Goal: Transaction & Acquisition: Purchase product/service

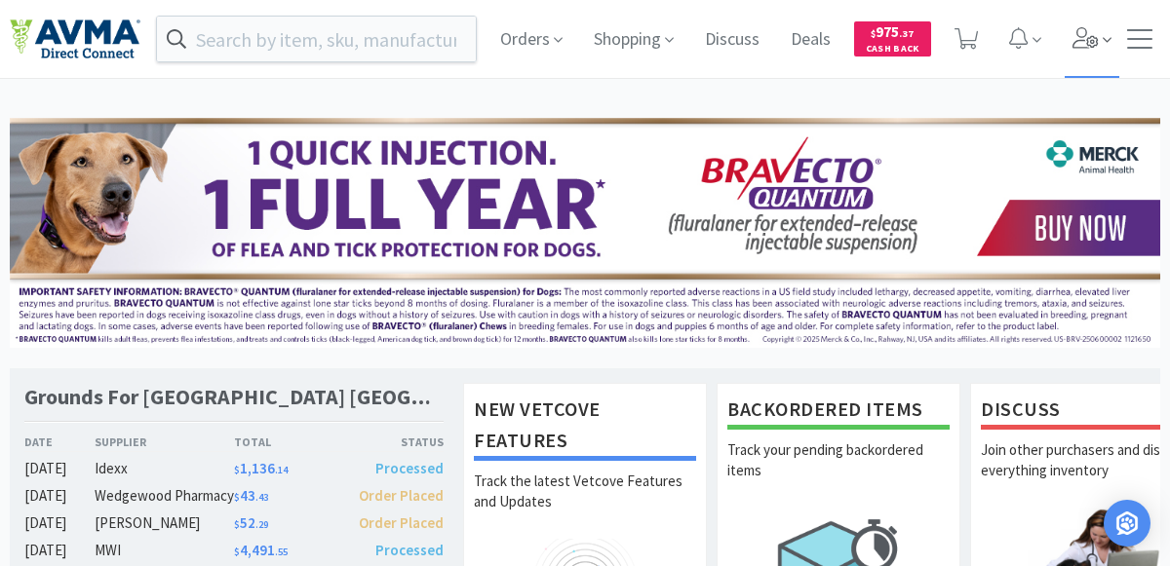
click at [1094, 46] on icon at bounding box center [1085, 37] width 26 height 21
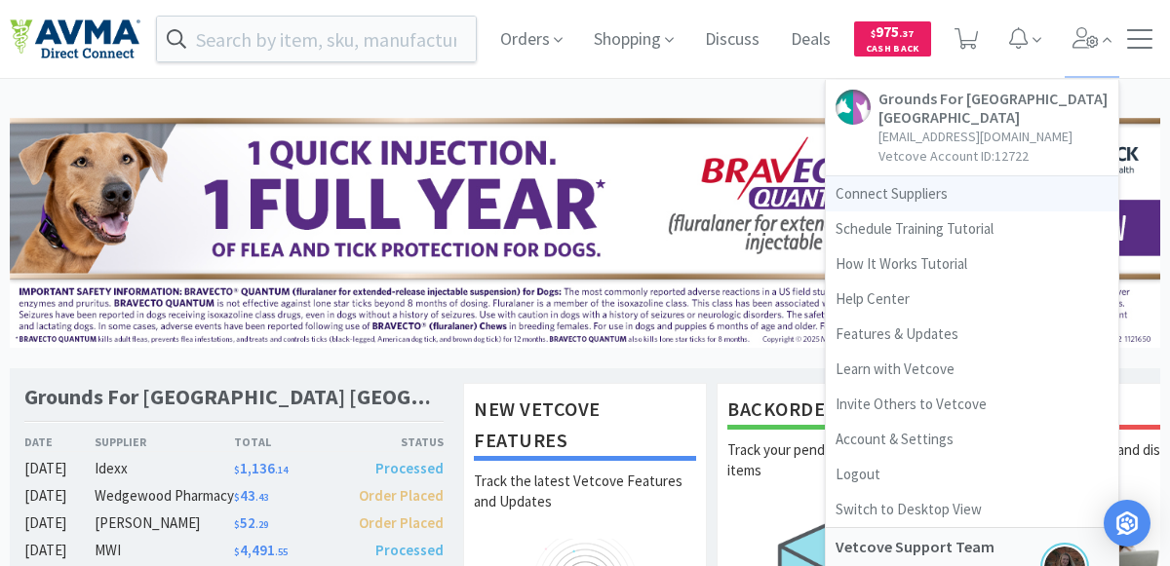
click at [932, 194] on link "Connect Suppliers" at bounding box center [972, 193] width 292 height 35
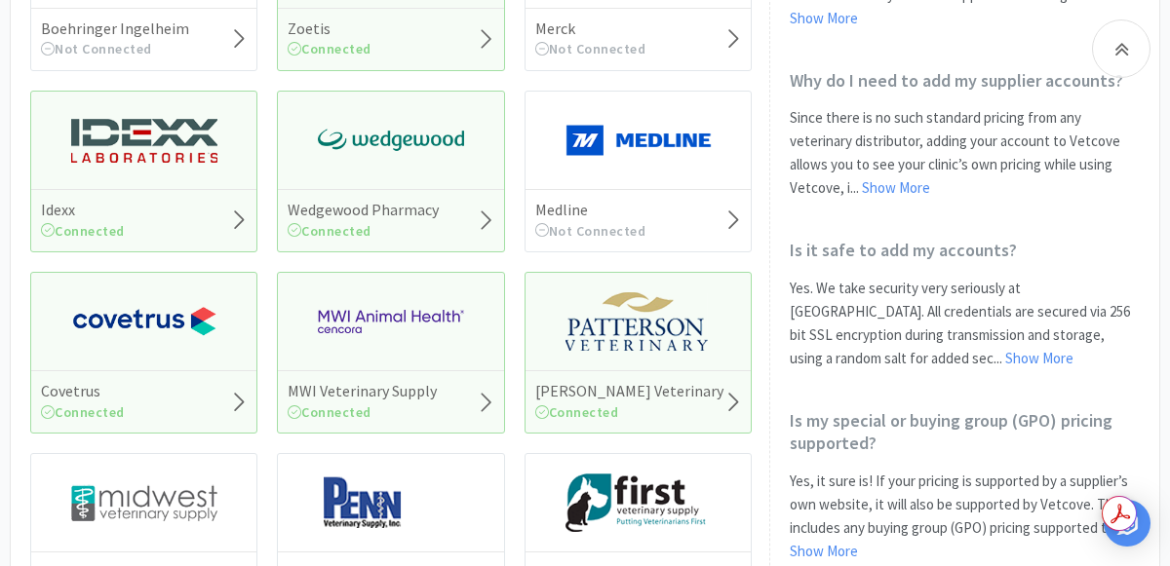
scroll to position [414, 0]
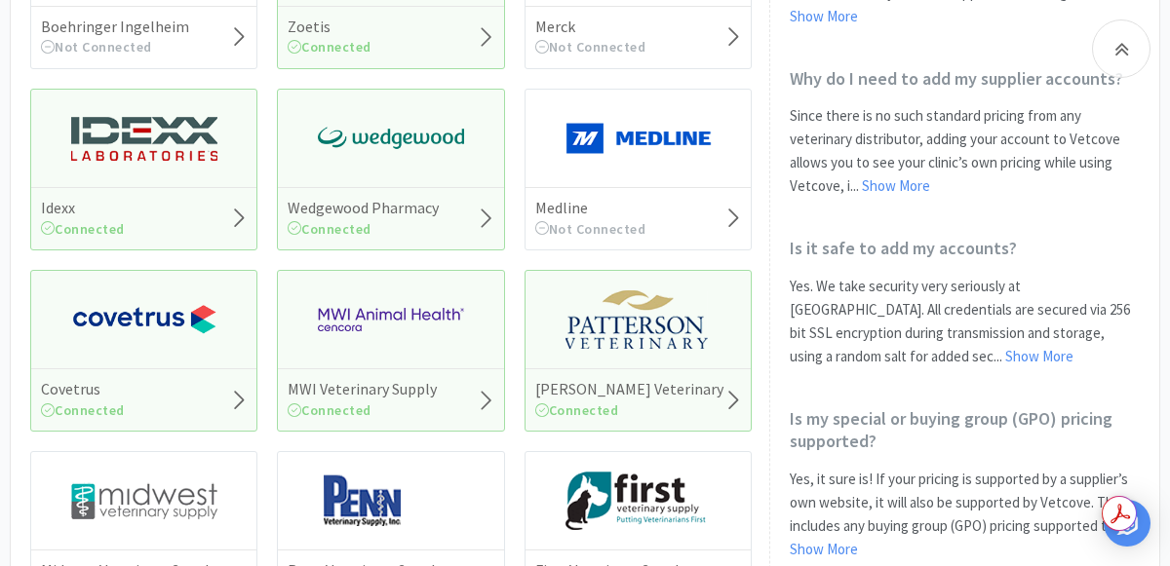
click at [606, 332] on img at bounding box center [638, 319] width 146 height 58
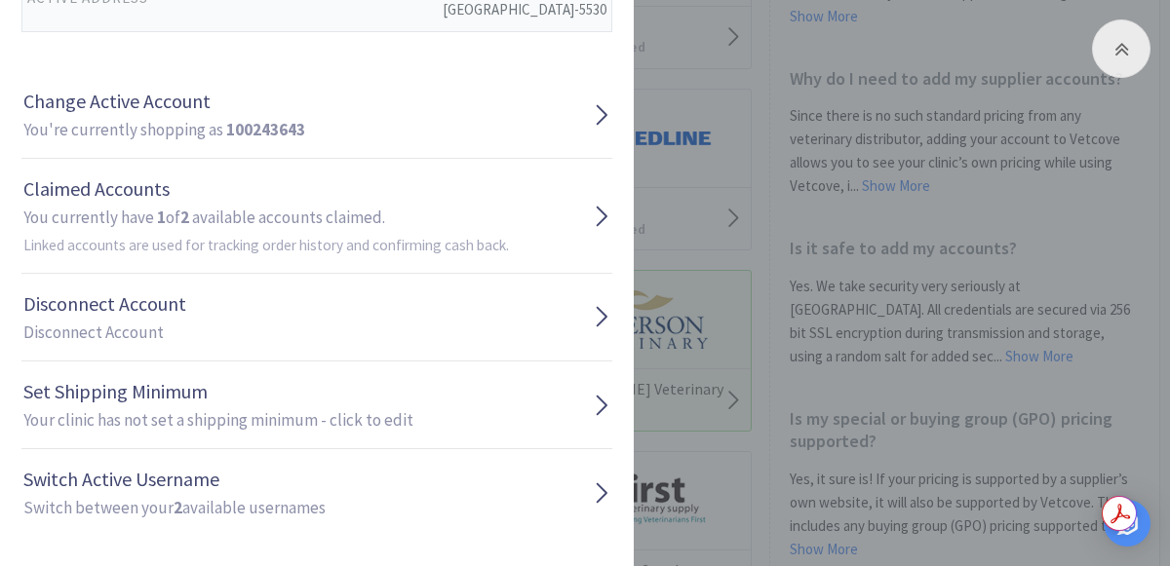
scroll to position [346, 0]
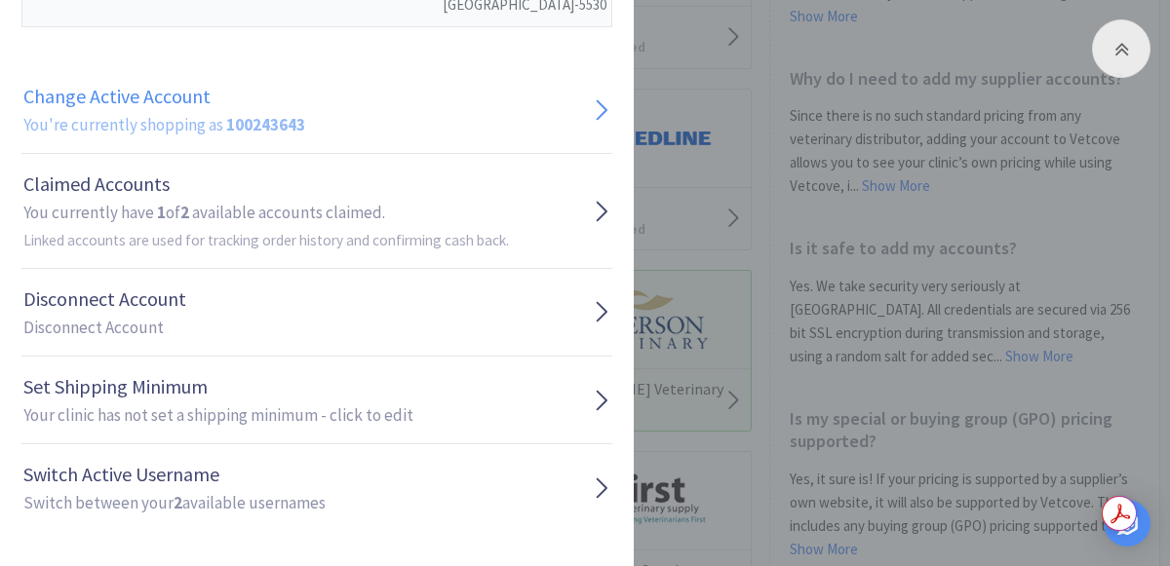
click at [327, 122] on link "Change Active Account You're currently shopping as 100243643" at bounding box center [316, 110] width 591 height 88
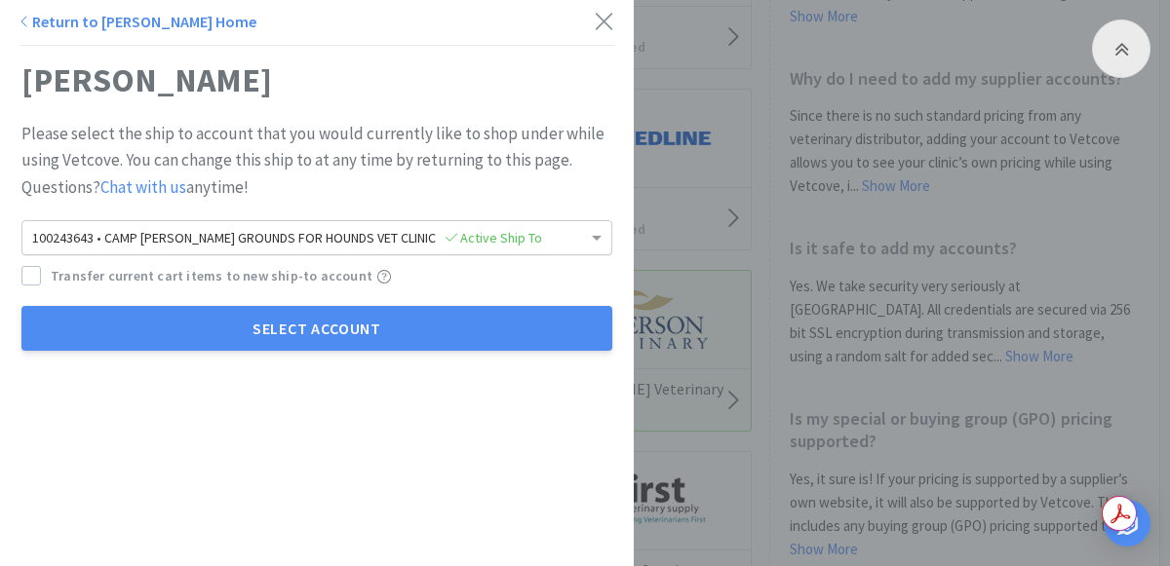
click at [302, 231] on span "100243643 • [GEOGRAPHIC_DATA] FOR HOUNDS VET CLINIC Active Ship To" at bounding box center [287, 238] width 510 height 18
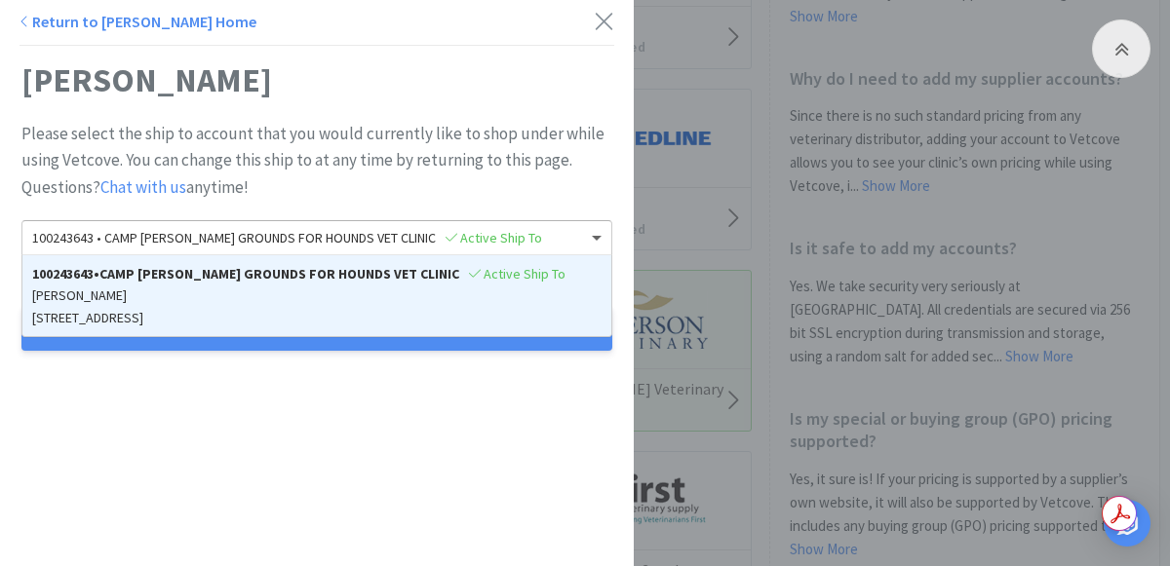
click at [37, 32] on div "Return to [PERSON_NAME] Home" at bounding box center [137, 22] width 237 height 25
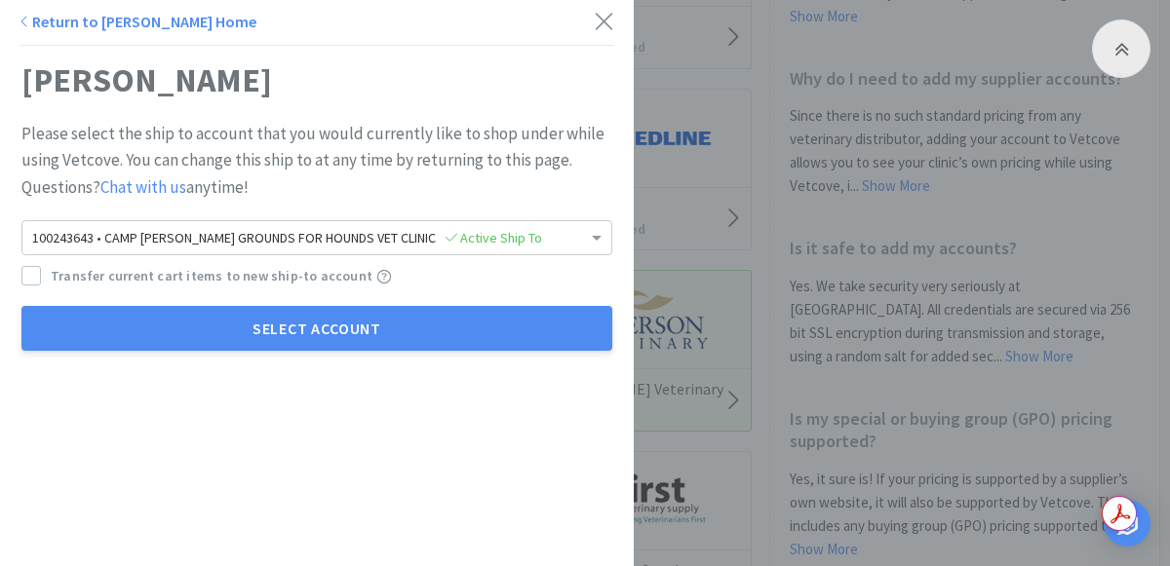
click at [40, 27] on link "Return to [PERSON_NAME] Home" at bounding box center [137, 21] width 237 height 19
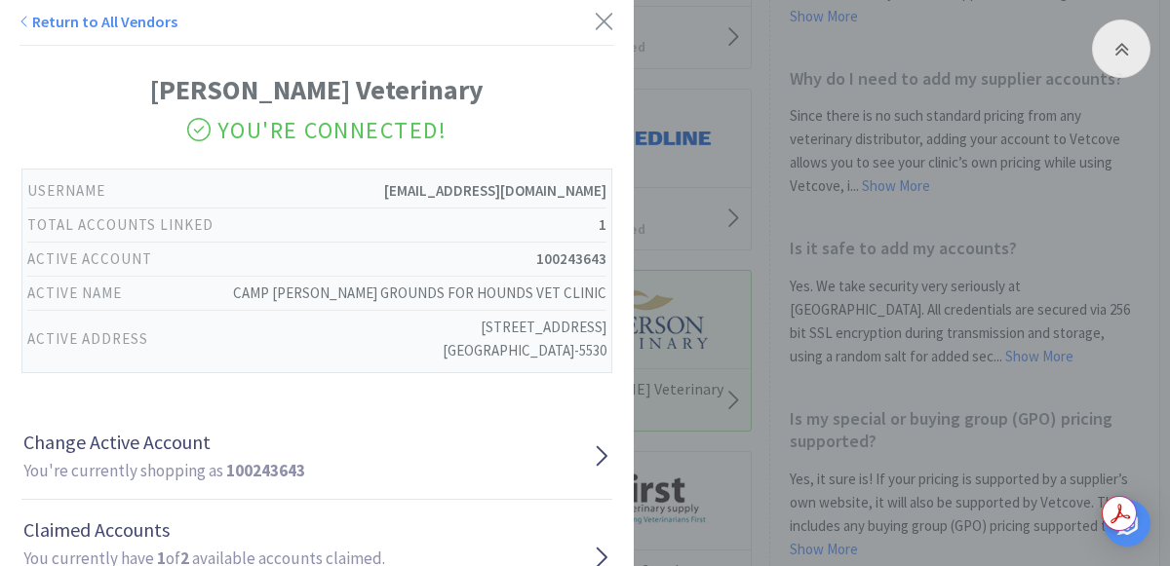
scroll to position [346, 0]
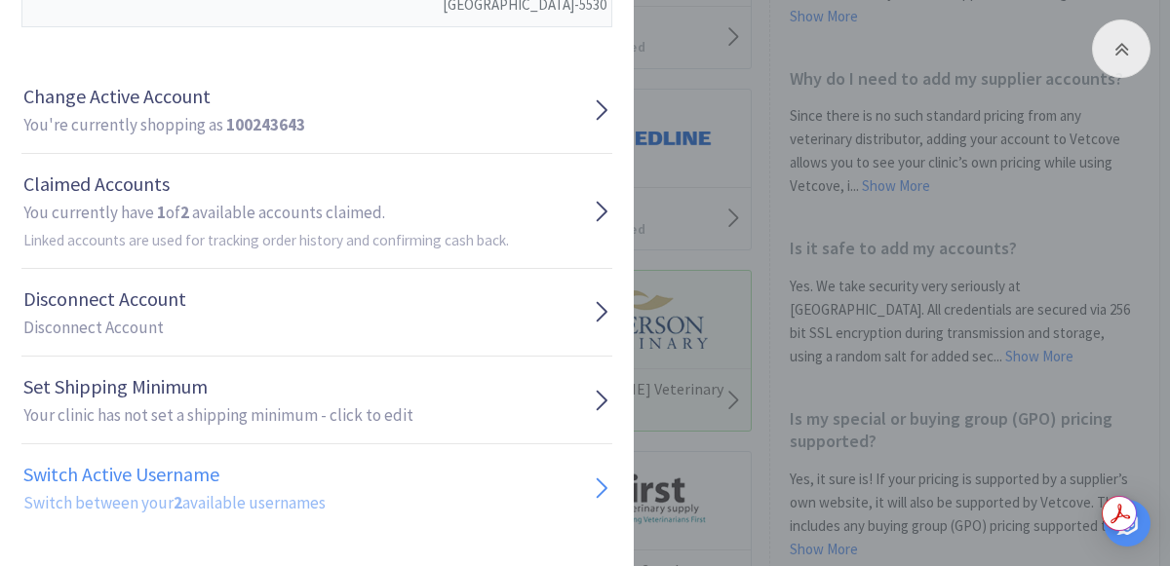
click at [175, 508] on strong "2" at bounding box center [178, 502] width 9 height 21
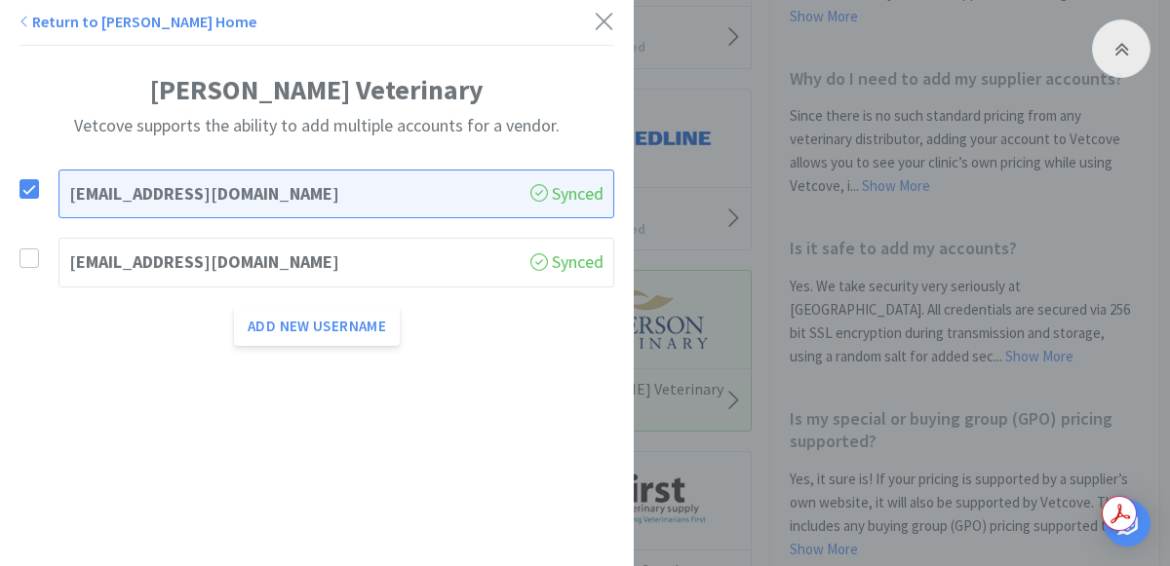
click at [260, 278] on div "[EMAIL_ADDRESS][DOMAIN_NAME] Synced" at bounding box center [336, 263] width 556 height 50
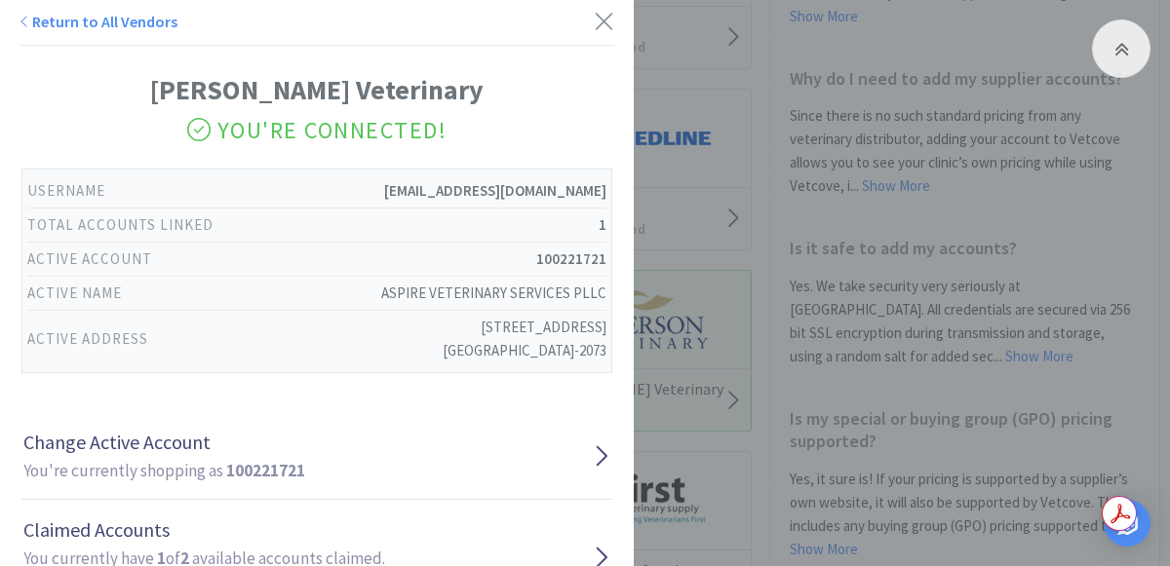
click at [751, 265] on div "Return to All Vendors [PERSON_NAME] Veterinary You're Connected! Username [EMAI…" at bounding box center [585, 283] width 1170 height 566
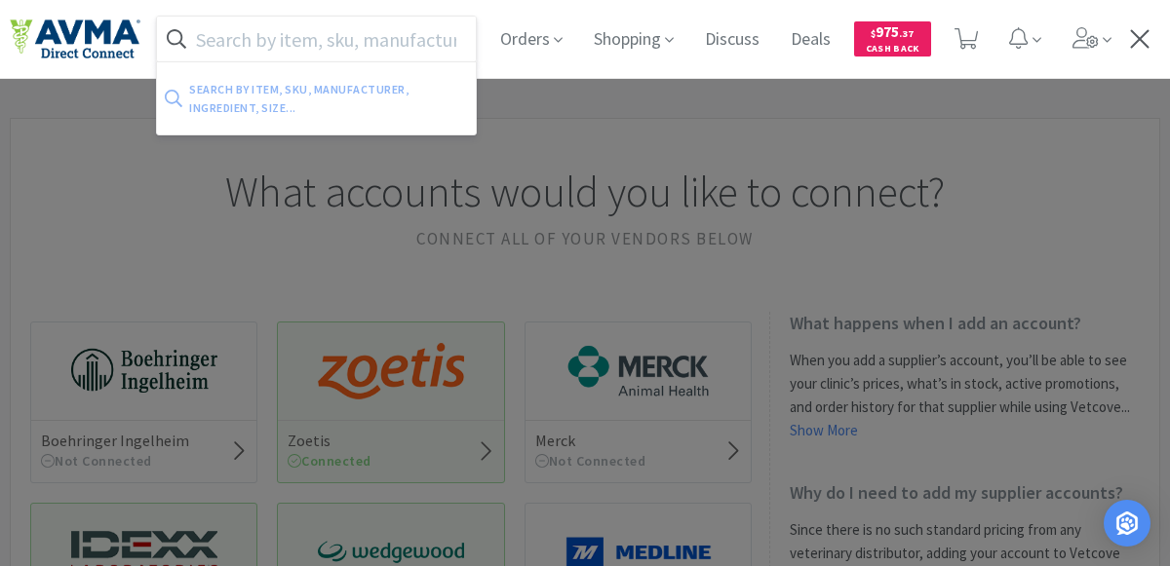
click at [387, 34] on input "text" at bounding box center [316, 39] width 319 height 45
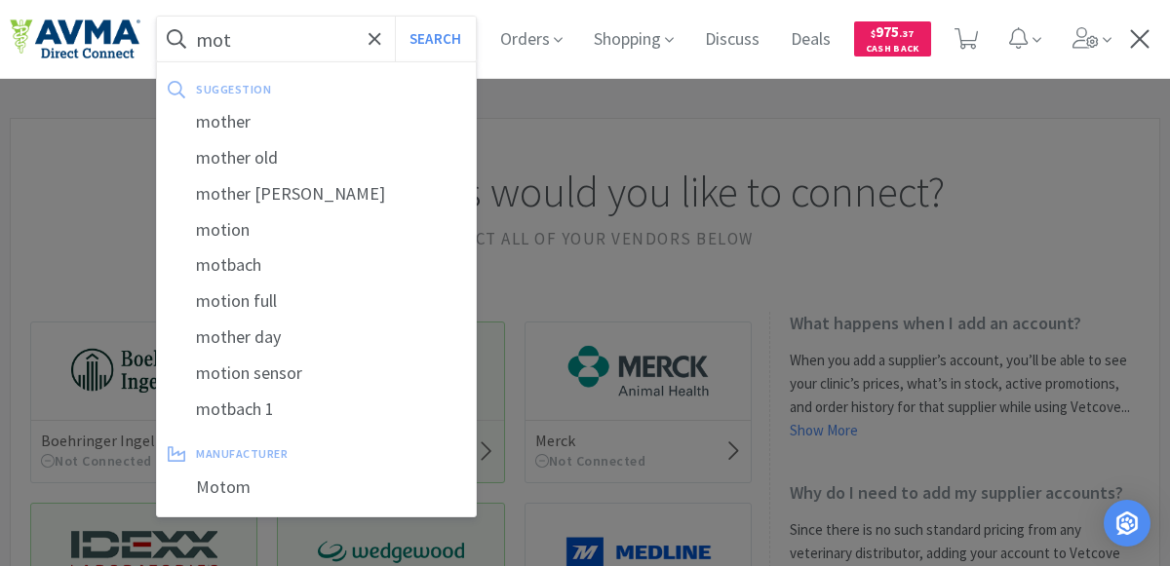
click at [754, 209] on div at bounding box center [585, 283] width 1170 height 566
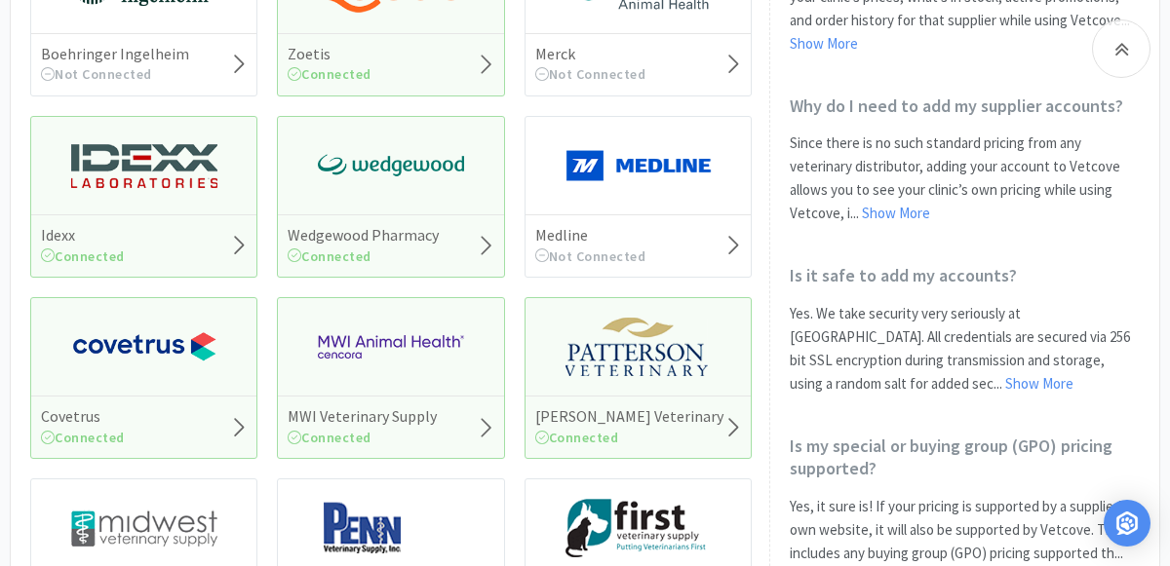
scroll to position [395, 0]
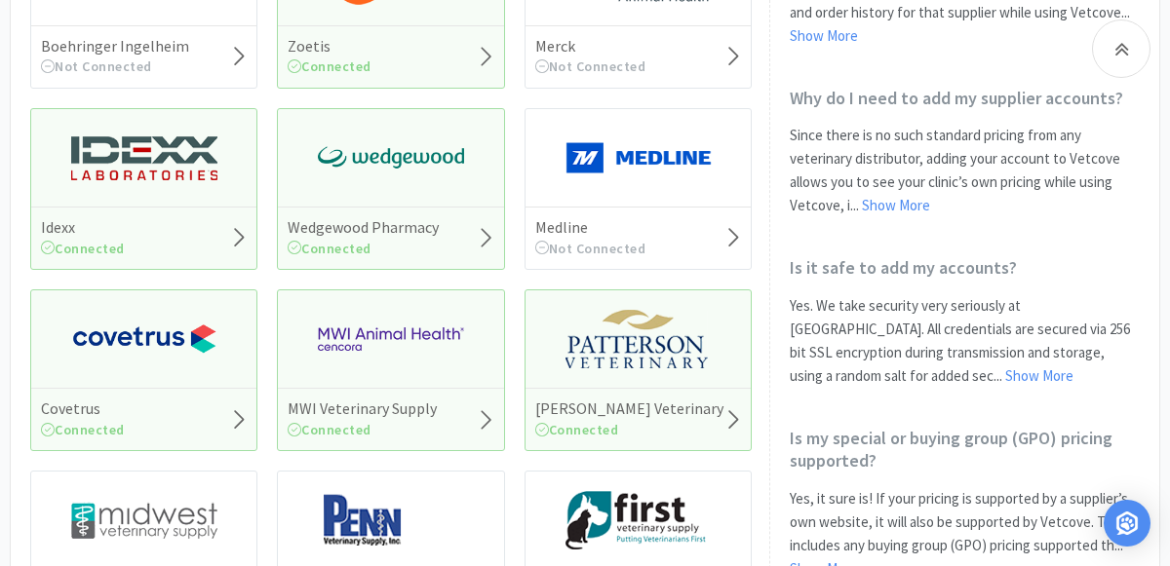
click at [379, 359] on img at bounding box center [391, 339] width 146 height 58
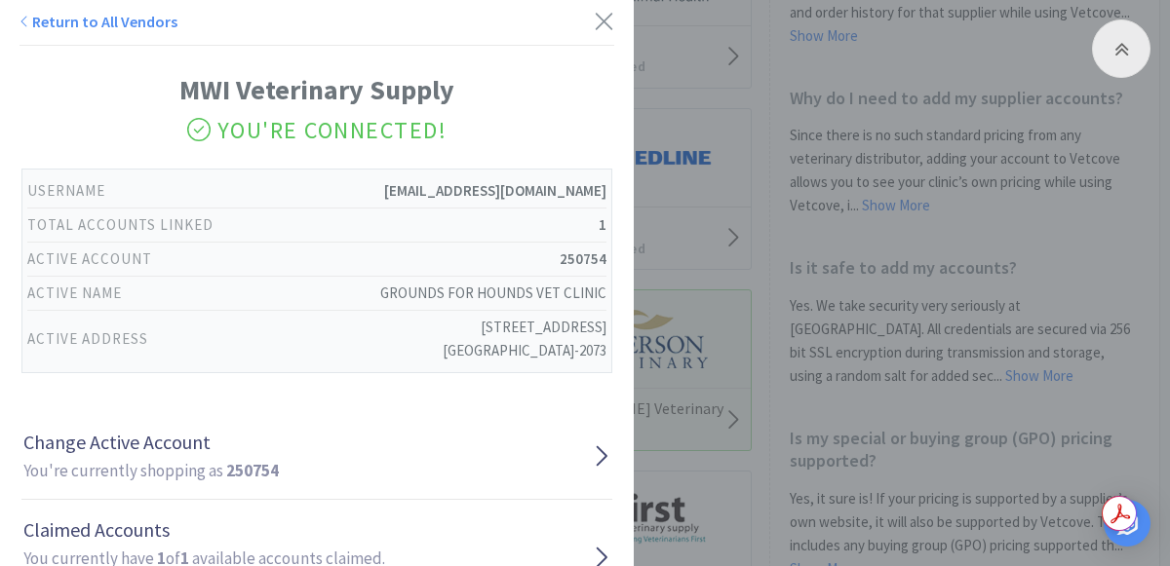
click at [791, 266] on div "Return to All Vendors MWI Veterinary Supply You're Connected! Username [EMAIL_A…" at bounding box center [585, 283] width 1170 height 566
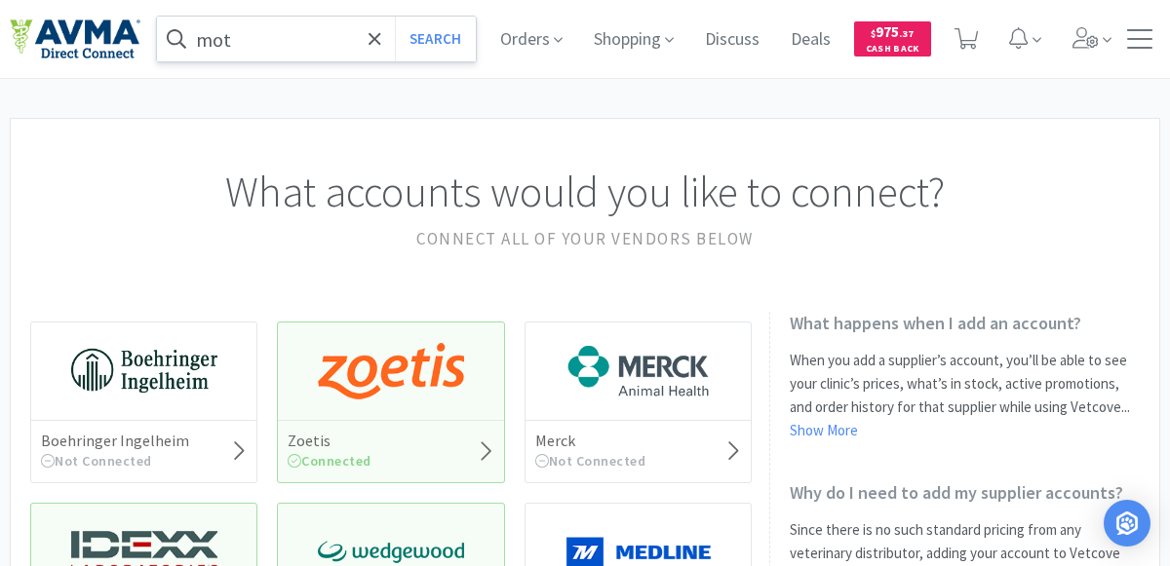
click at [320, 33] on input "mot" at bounding box center [316, 39] width 319 height 45
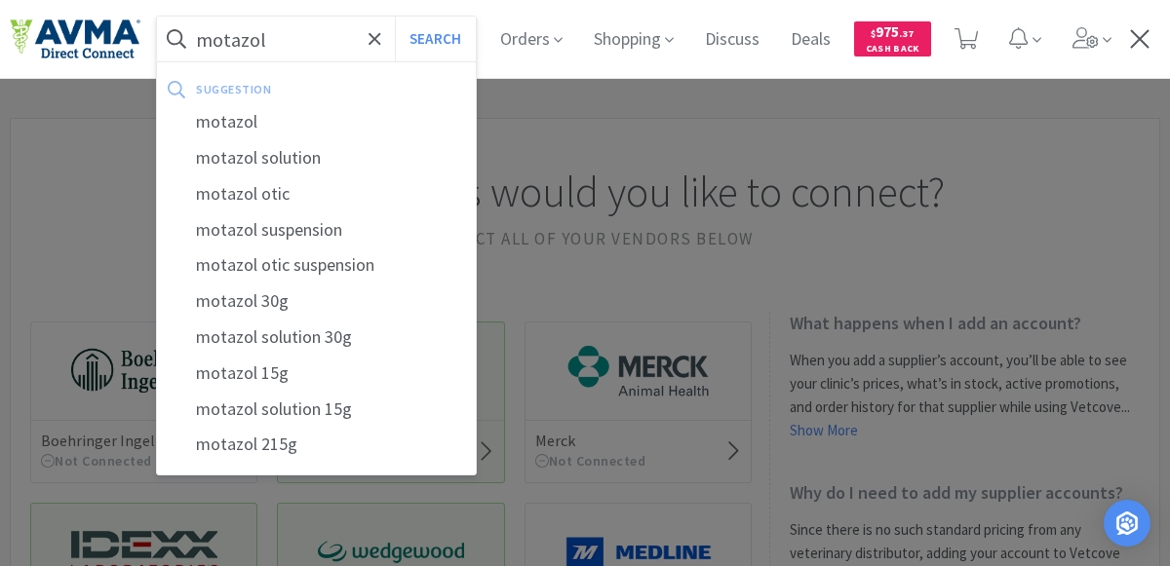
type input "motazol"
click at [395, 17] on button "Search" at bounding box center [435, 39] width 81 height 45
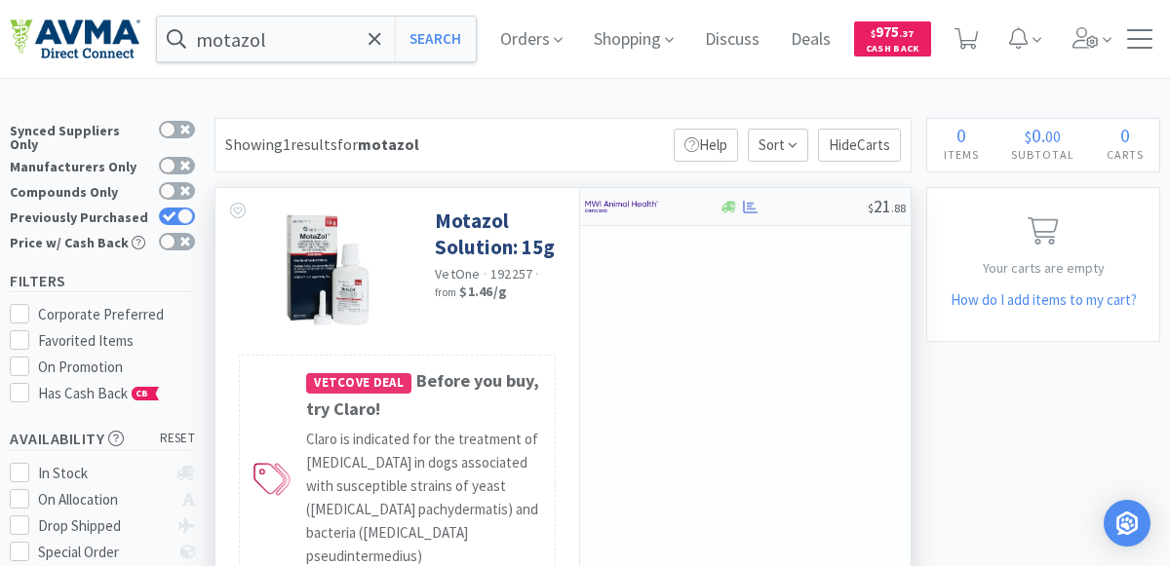
click at [656, 211] on img at bounding box center [621, 206] width 73 height 29
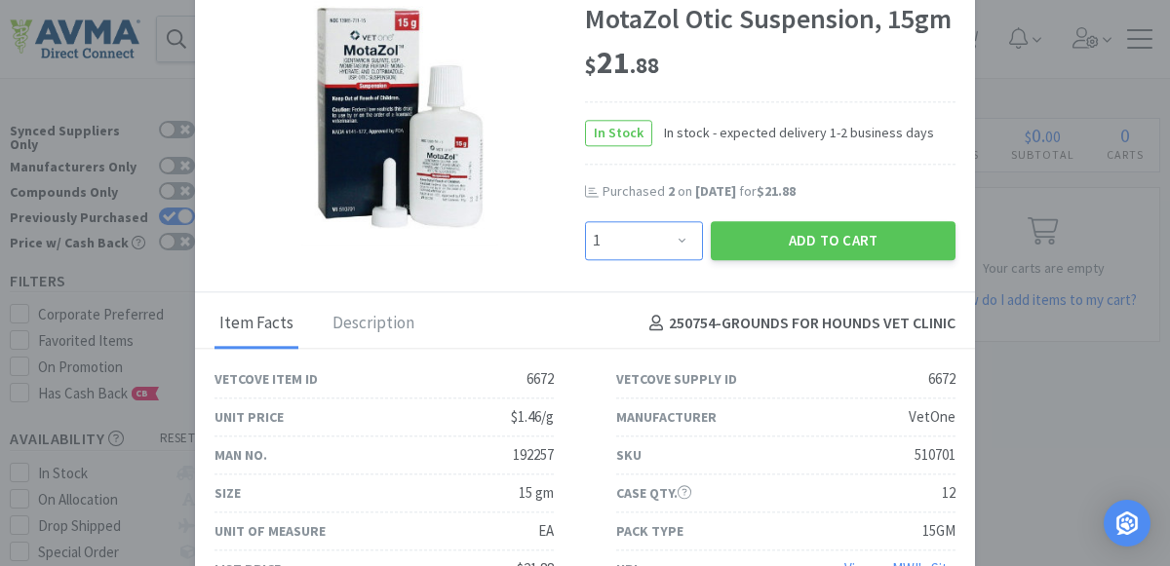
click at [668, 248] on select "Enter Quantity 1 2 3 4 5 6 7 8 9 10 11 12 13 14 15 16 17 18 19 20 Enter Quantity" at bounding box center [644, 240] width 118 height 39
select select "10"
click at [585, 222] on select "Enter Quantity 1 2 3 4 5 6 7 8 9 10 11 12 13 14 15 16 17 18 19 20 Enter Quantity" at bounding box center [644, 240] width 118 height 39
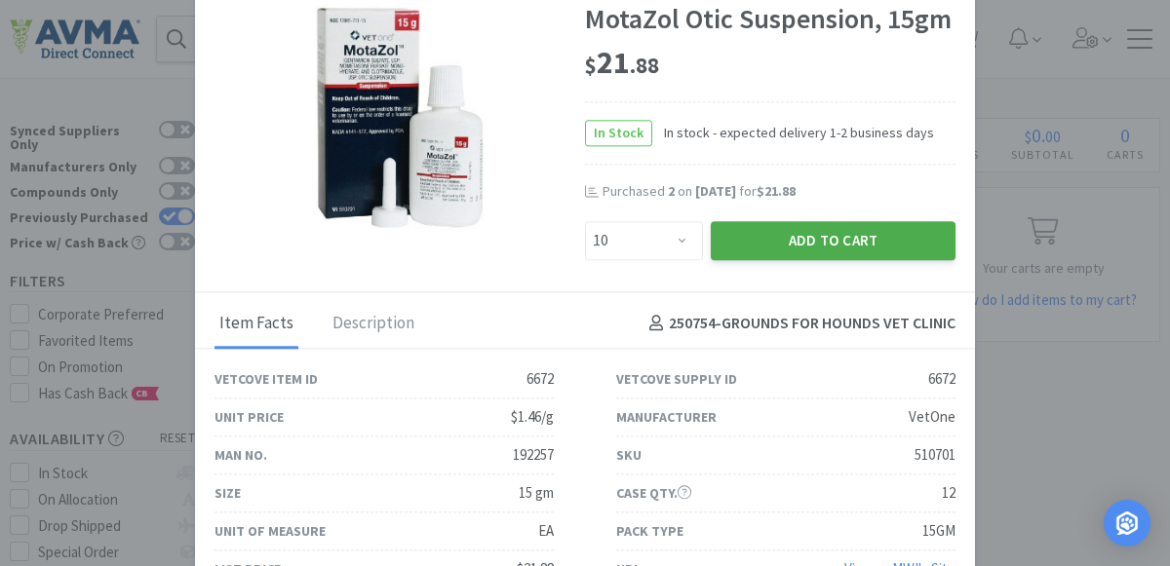
click at [831, 239] on button "Add to Cart" at bounding box center [833, 240] width 245 height 39
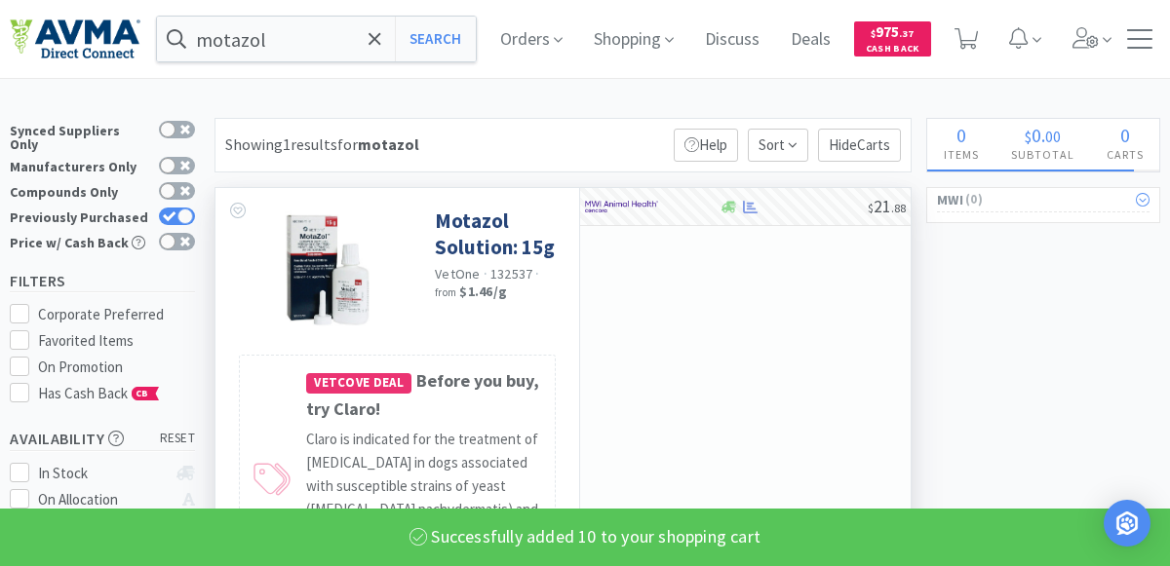
select select "10"
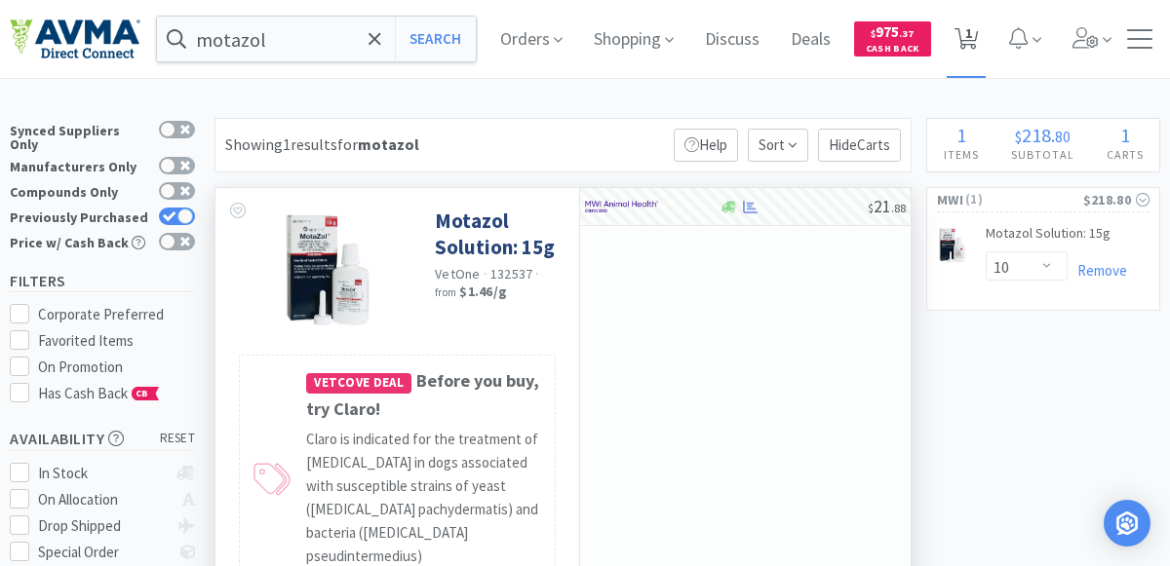
click at [963, 47] on icon at bounding box center [966, 38] width 24 height 21
select select "10"
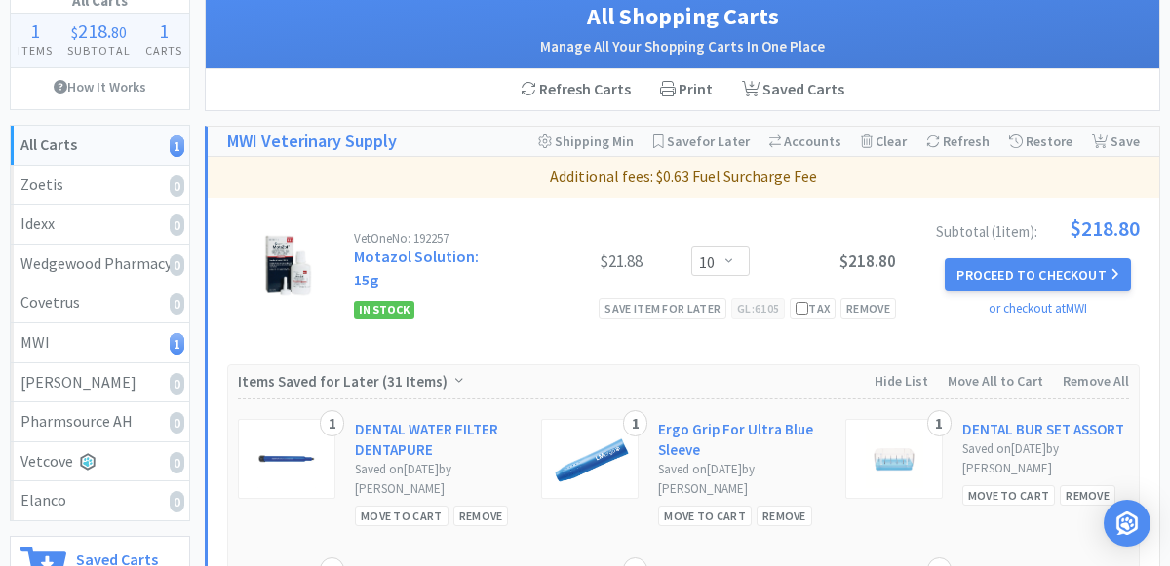
scroll to position [134, 0]
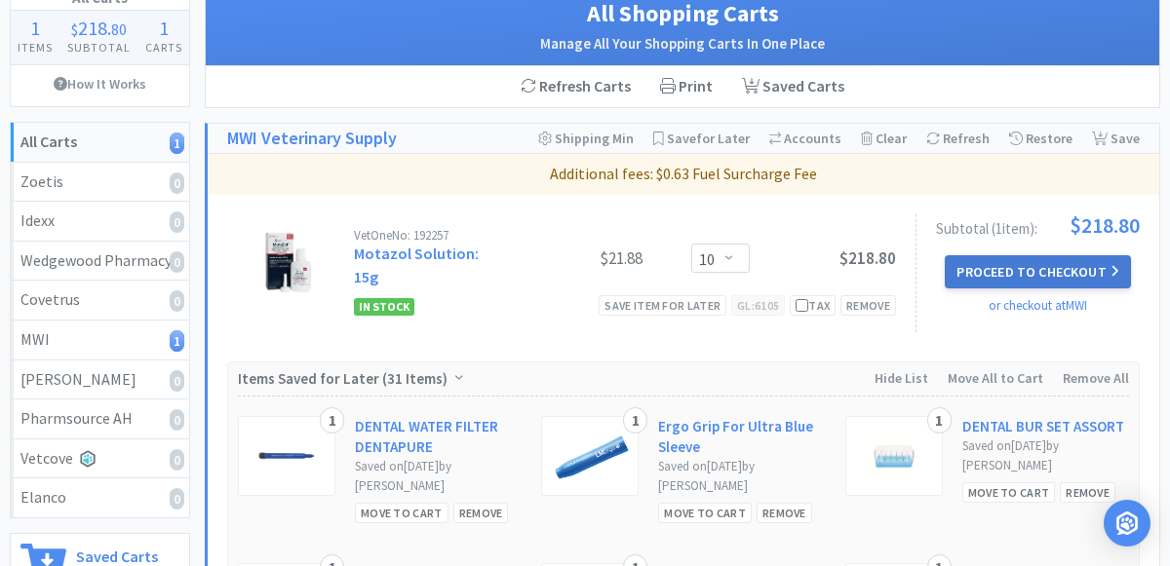
click at [1052, 266] on button "Proceed to Checkout" at bounding box center [1037, 271] width 185 height 33
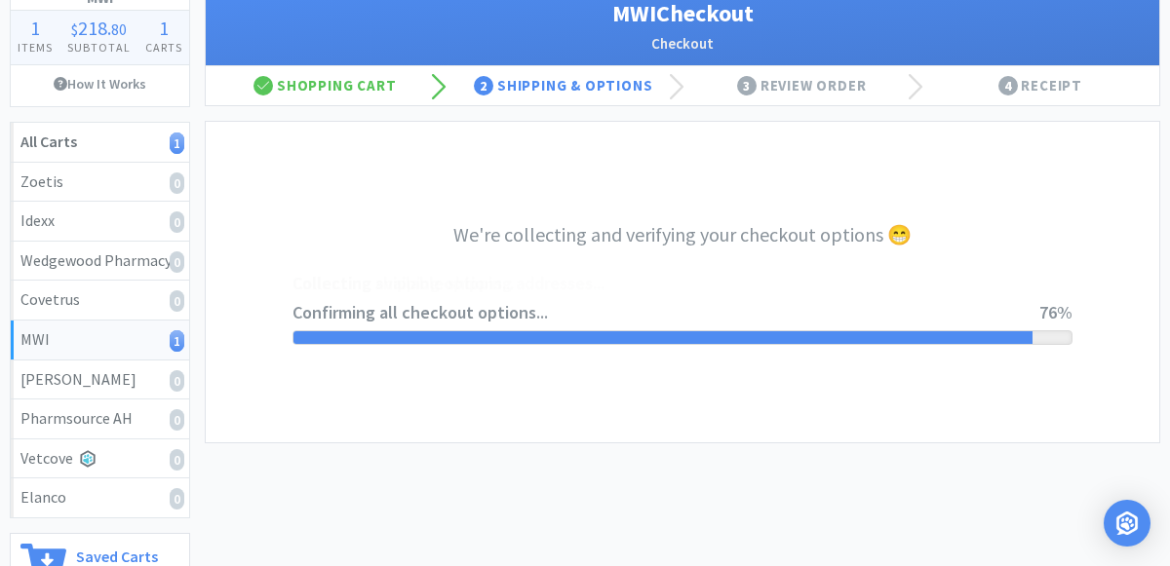
select select "STD_"
select select "GP1"
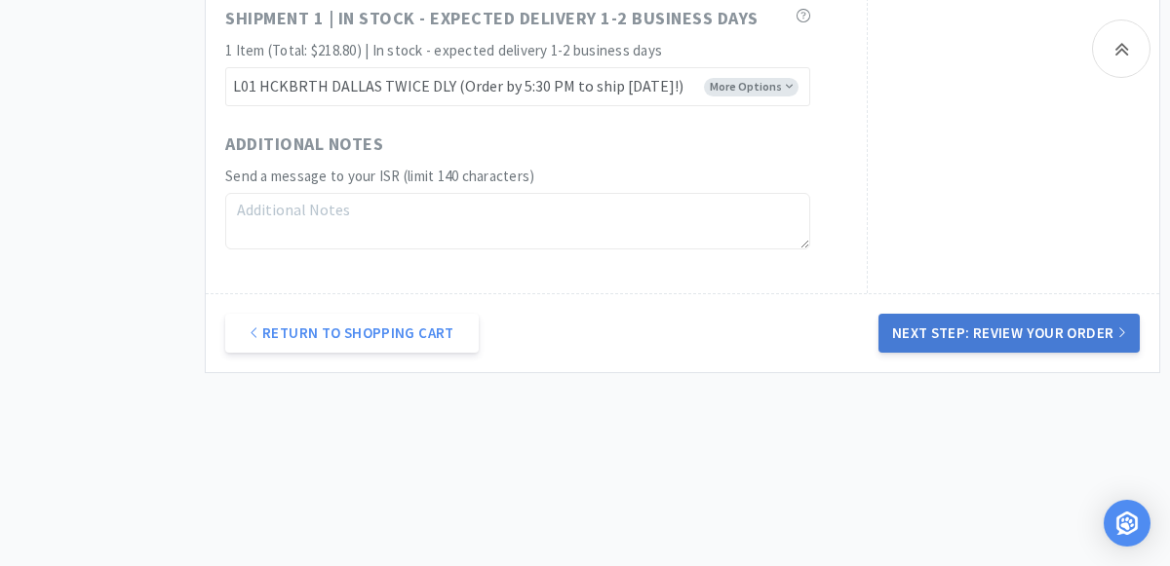
click at [1047, 328] on button "Next Step: Review Your Order" at bounding box center [1008, 333] width 261 height 39
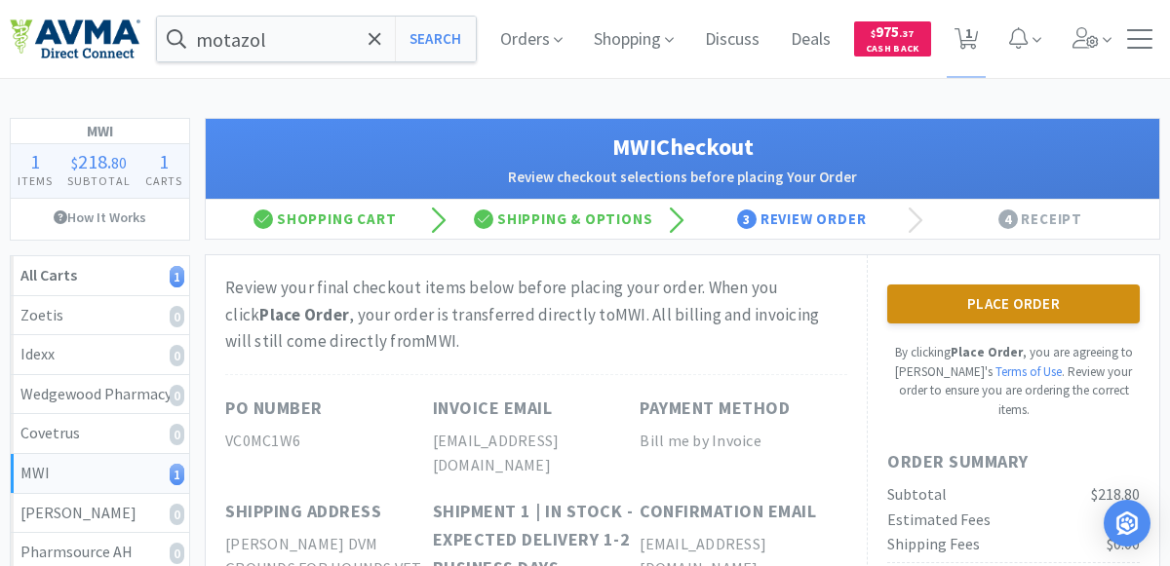
click at [1032, 305] on button "Place Order" at bounding box center [1013, 304] width 252 height 39
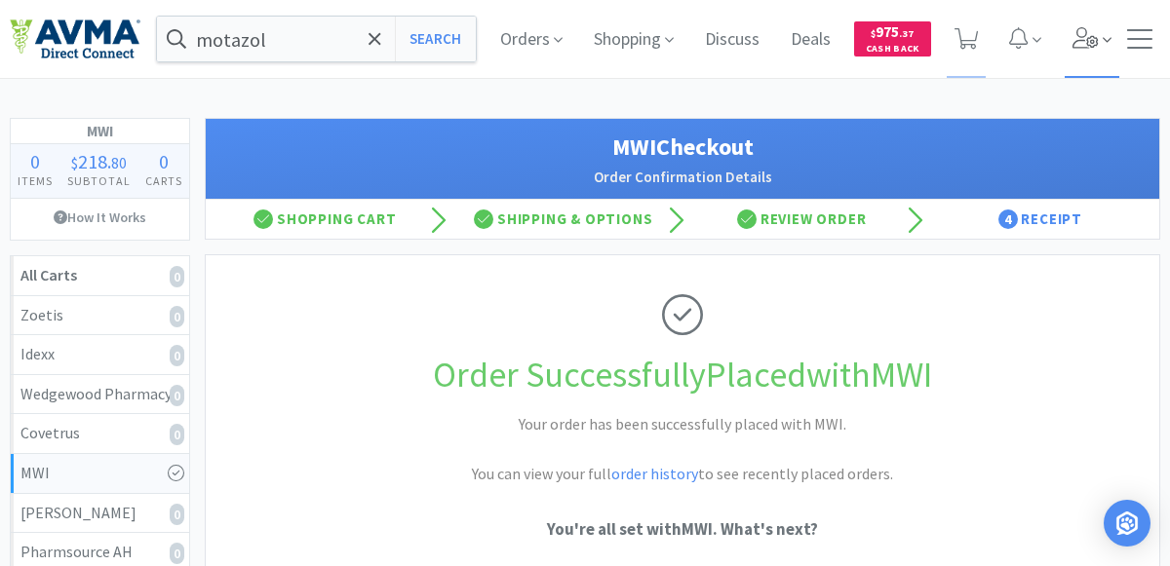
click at [1099, 54] on span at bounding box center [1092, 39] width 56 height 78
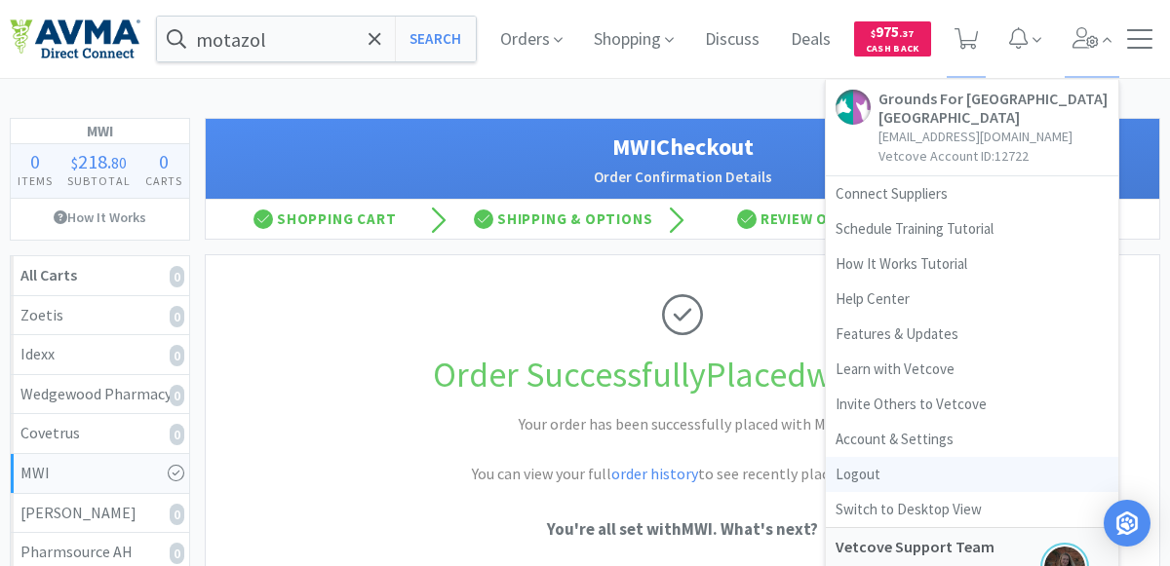
click at [878, 473] on link "Logout" at bounding box center [972, 474] width 292 height 35
